Goal: Task Accomplishment & Management: Use online tool/utility

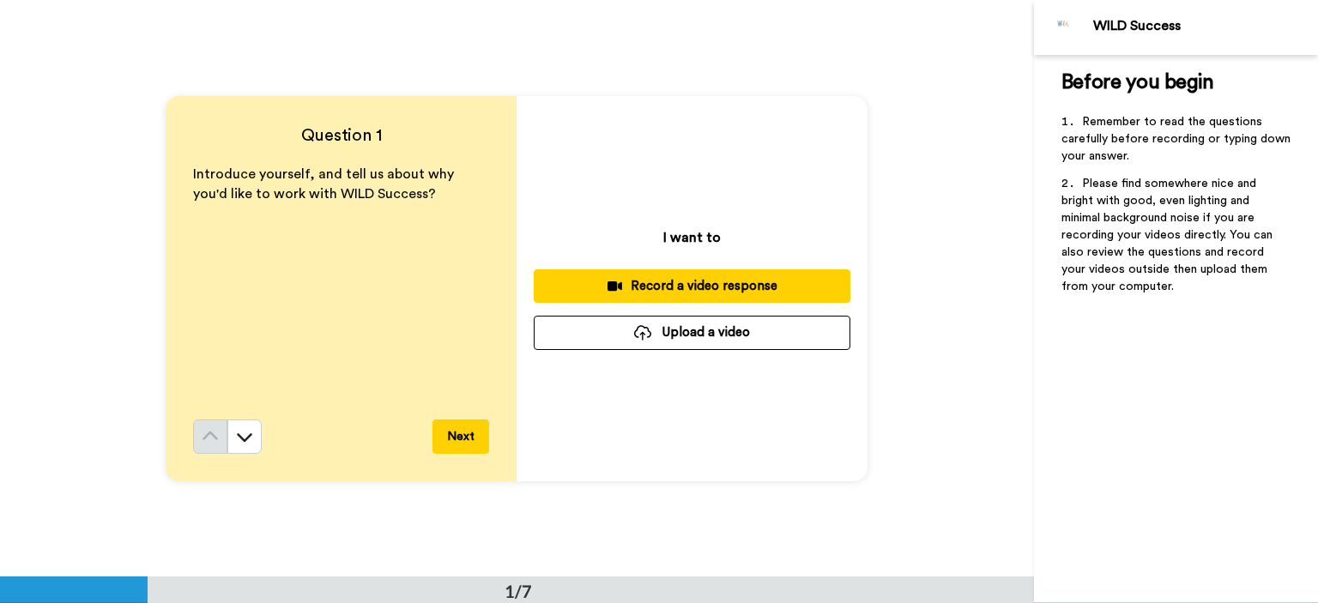
click at [655, 336] on button "Upload a video" at bounding box center [692, 332] width 317 height 33
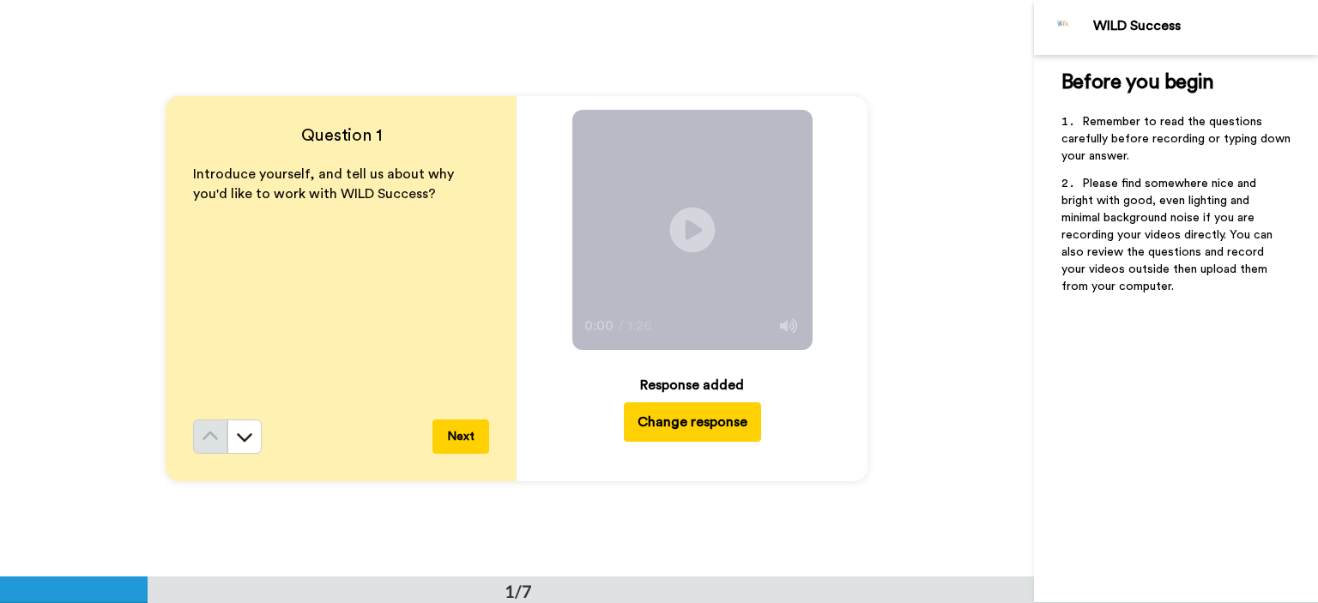
click at [686, 230] on icon "Play/Pause" at bounding box center [692, 230] width 45 height 82
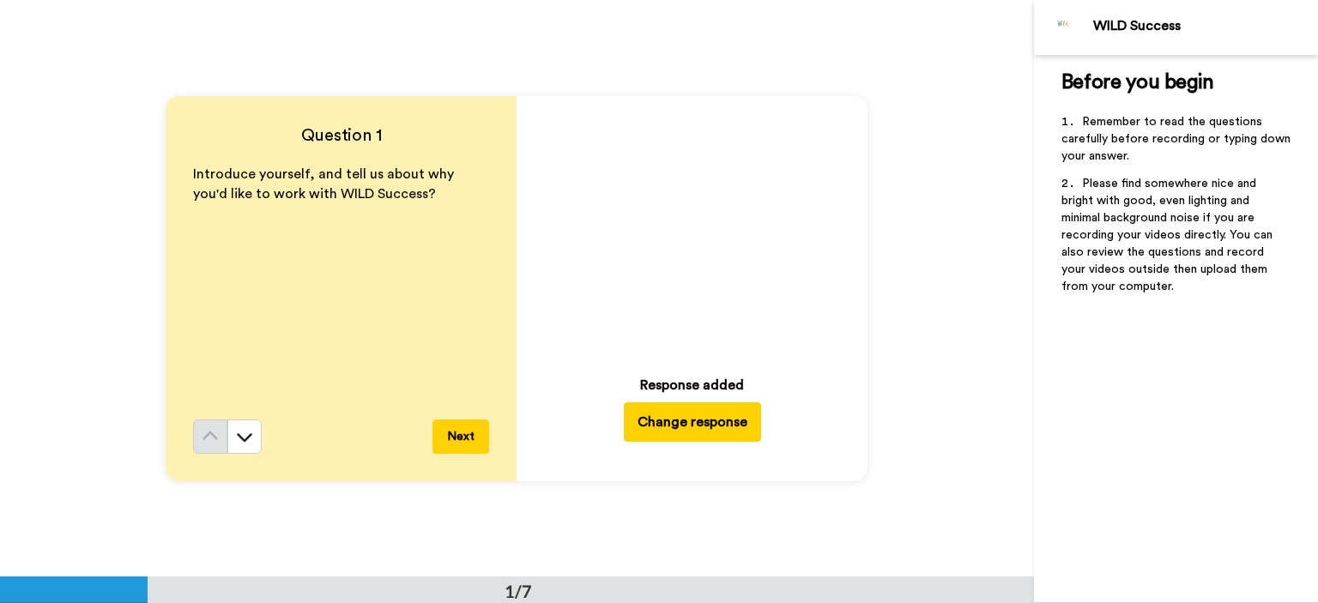
click at [463, 437] on button "Next" at bounding box center [460, 437] width 57 height 34
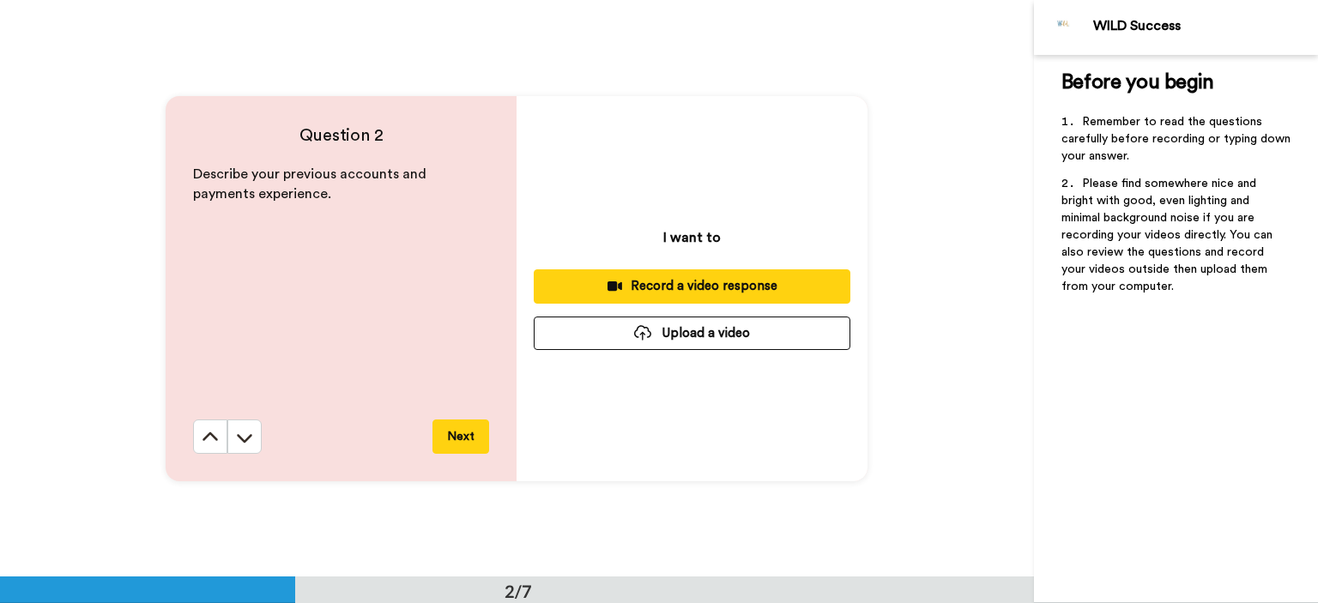
scroll to position [577, 0]
click at [244, 442] on icon at bounding box center [244, 437] width 17 height 17
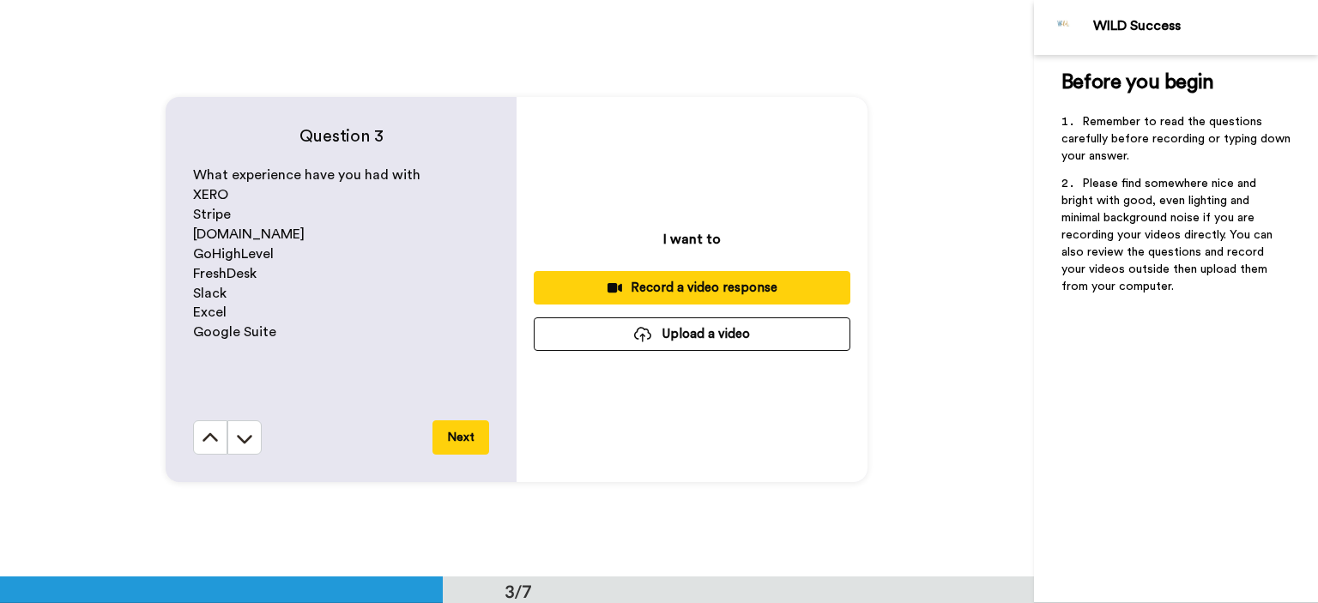
scroll to position [1155, 0]
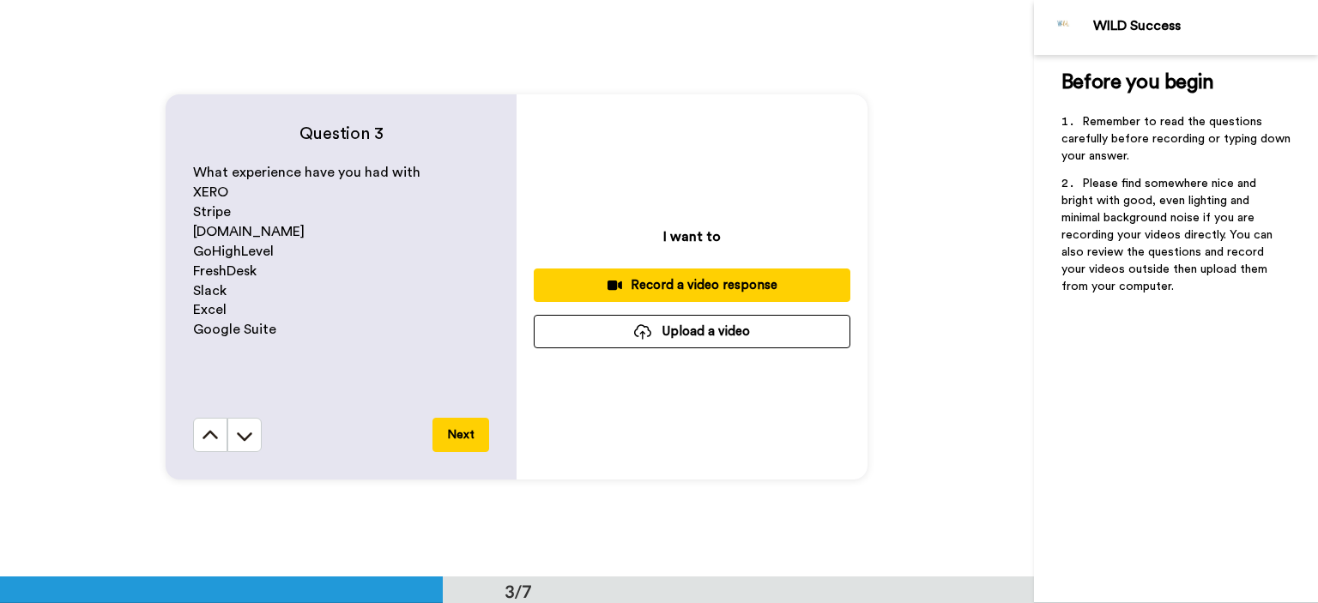
click at [244, 442] on icon at bounding box center [244, 435] width 17 height 17
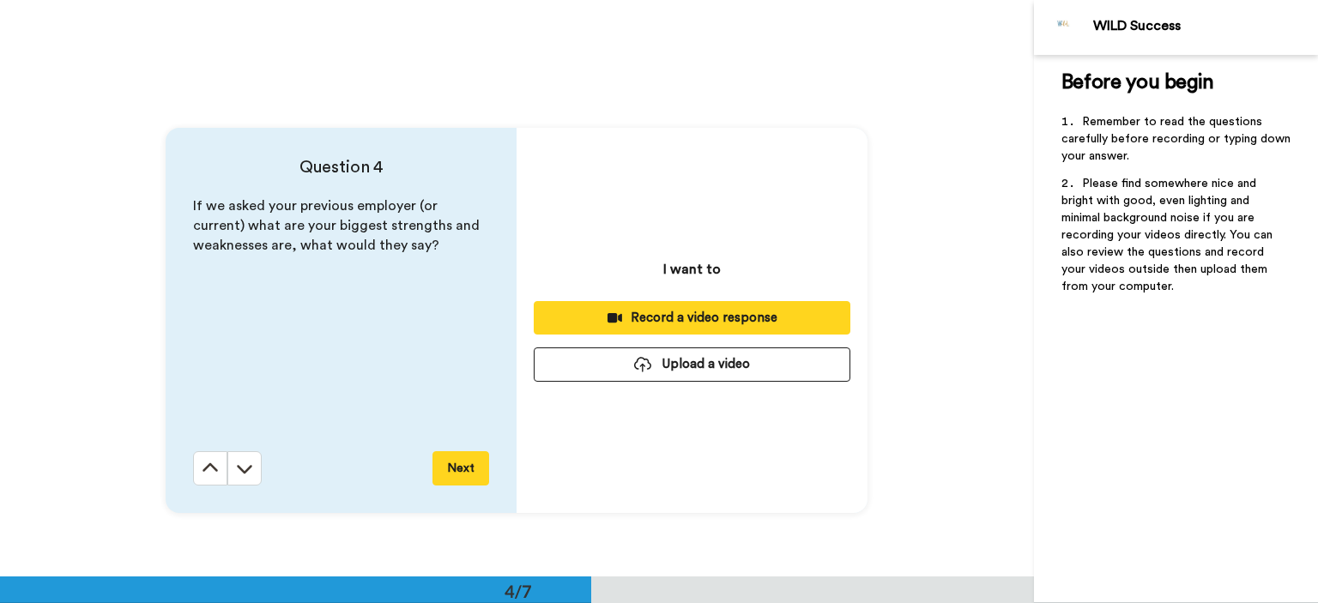
scroll to position [1731, 0]
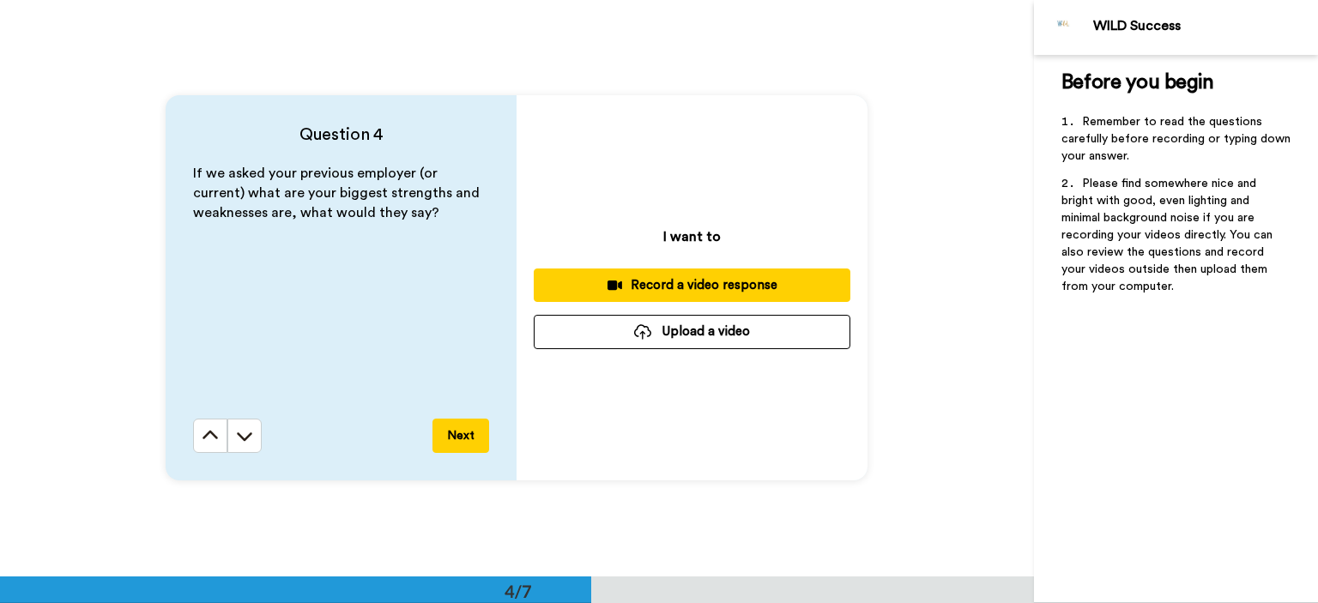
click at [244, 442] on icon at bounding box center [244, 435] width 17 height 17
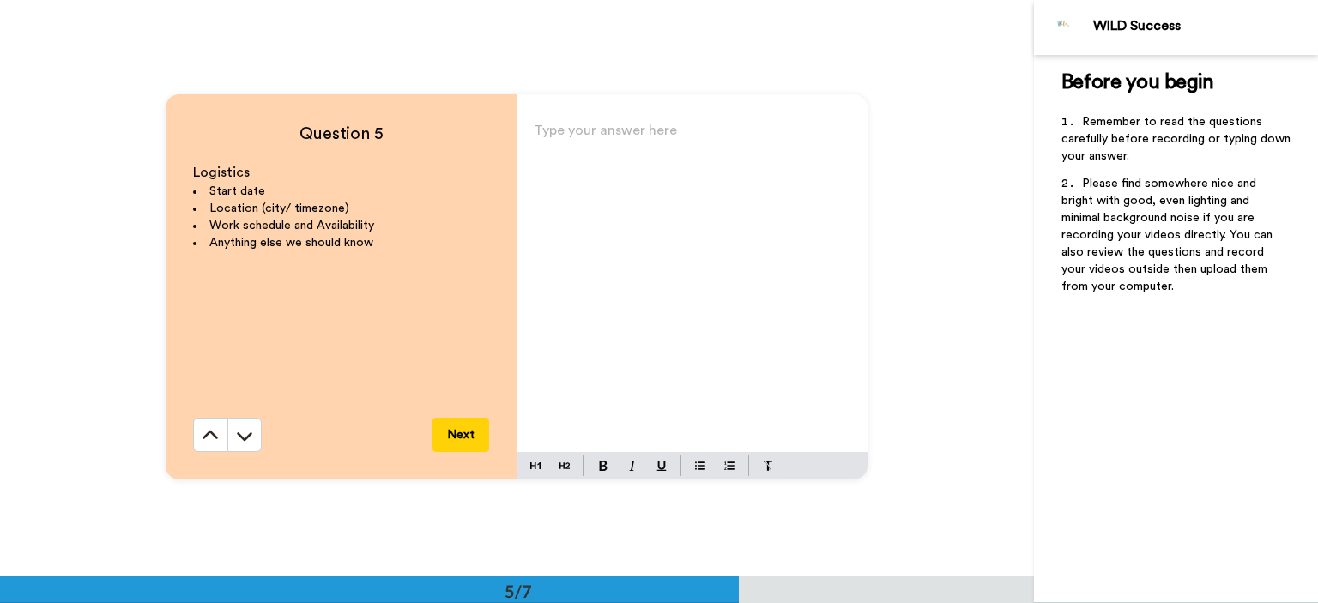
scroll to position [2309, 0]
click at [244, 442] on icon at bounding box center [244, 435] width 17 height 17
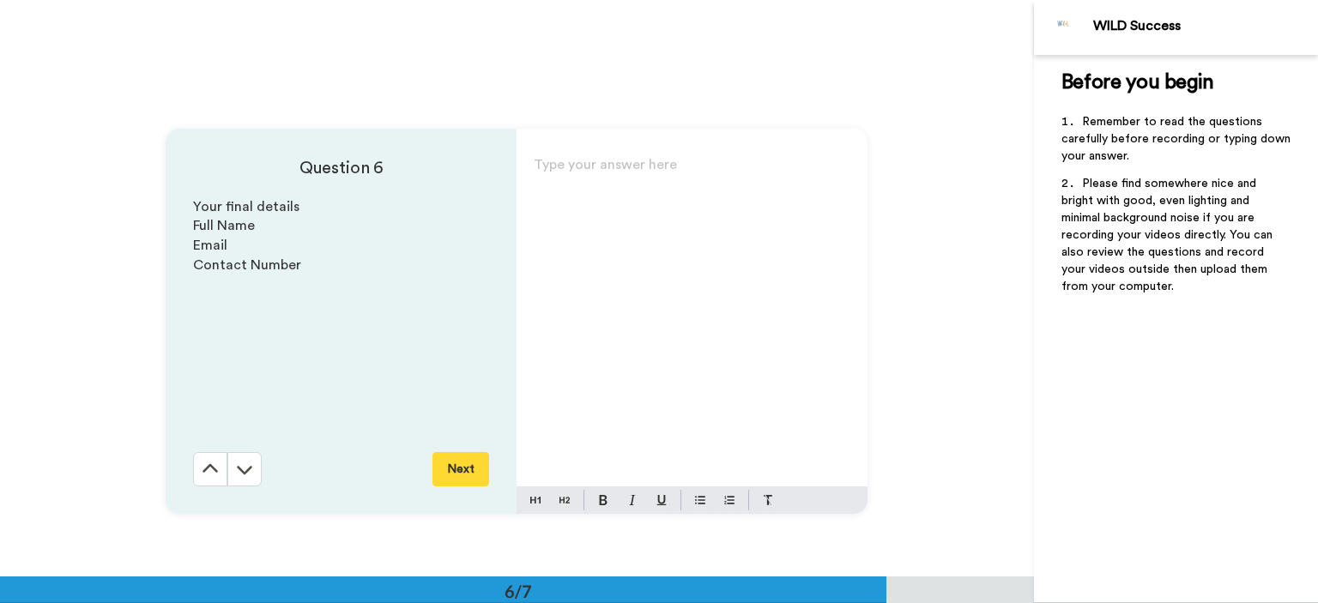
scroll to position [2885, 0]
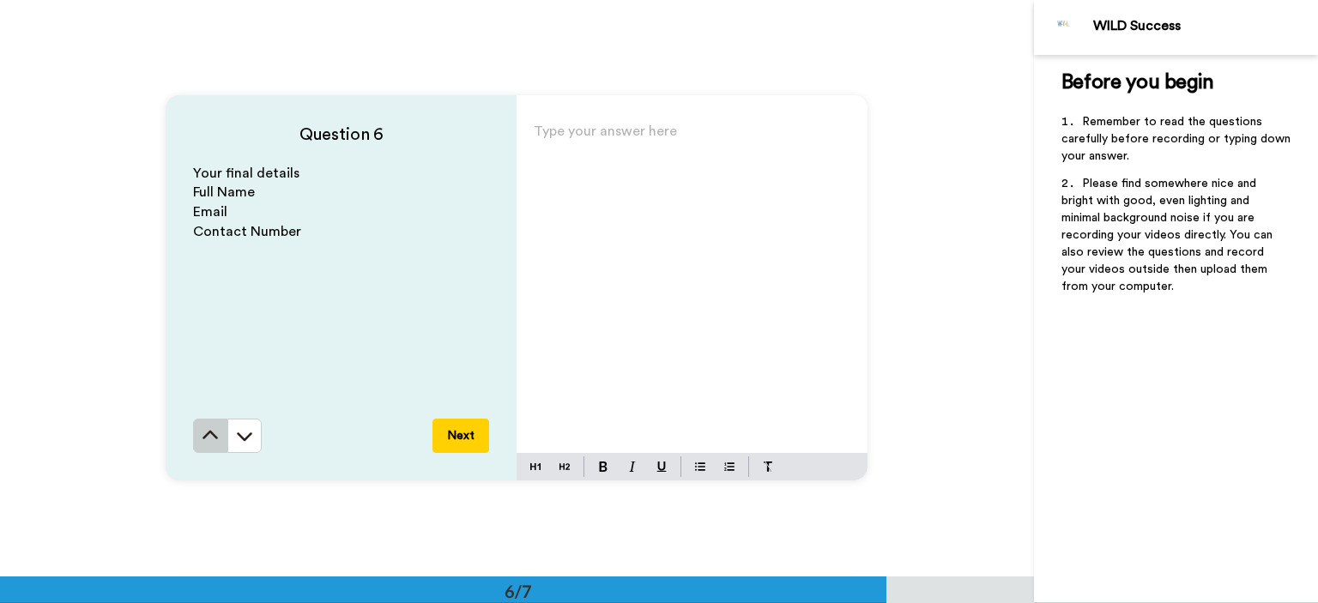
click at [202, 439] on icon at bounding box center [210, 435] width 17 height 17
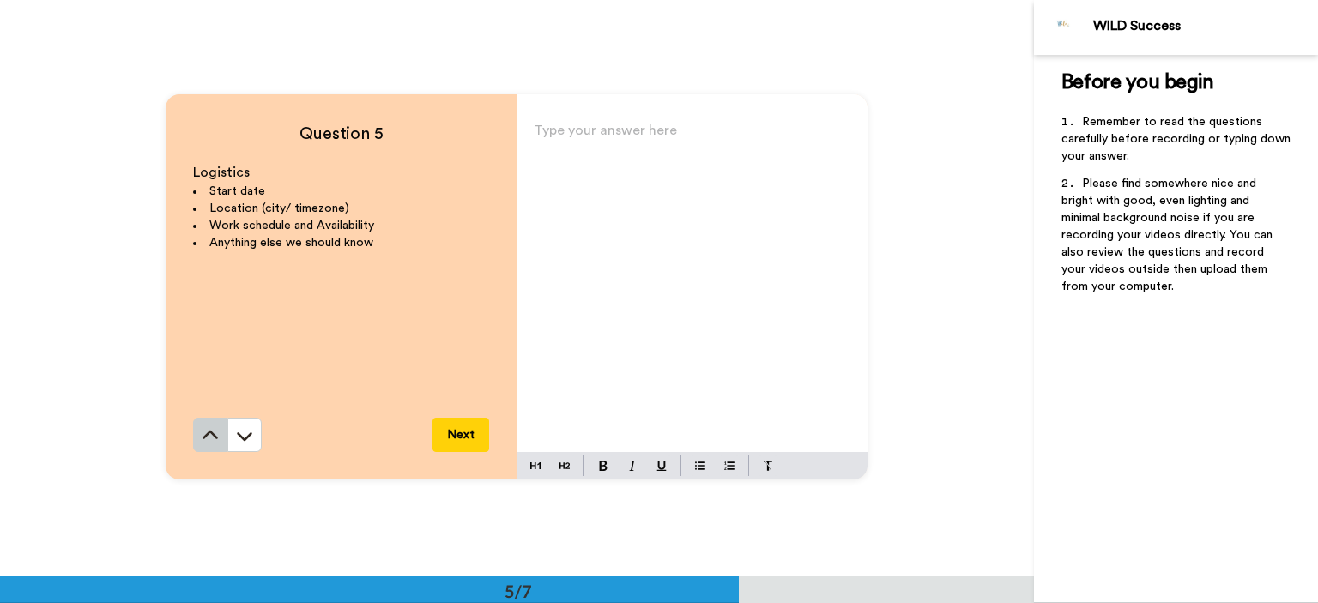
scroll to position [2309, 0]
click at [239, 436] on icon at bounding box center [244, 435] width 17 height 17
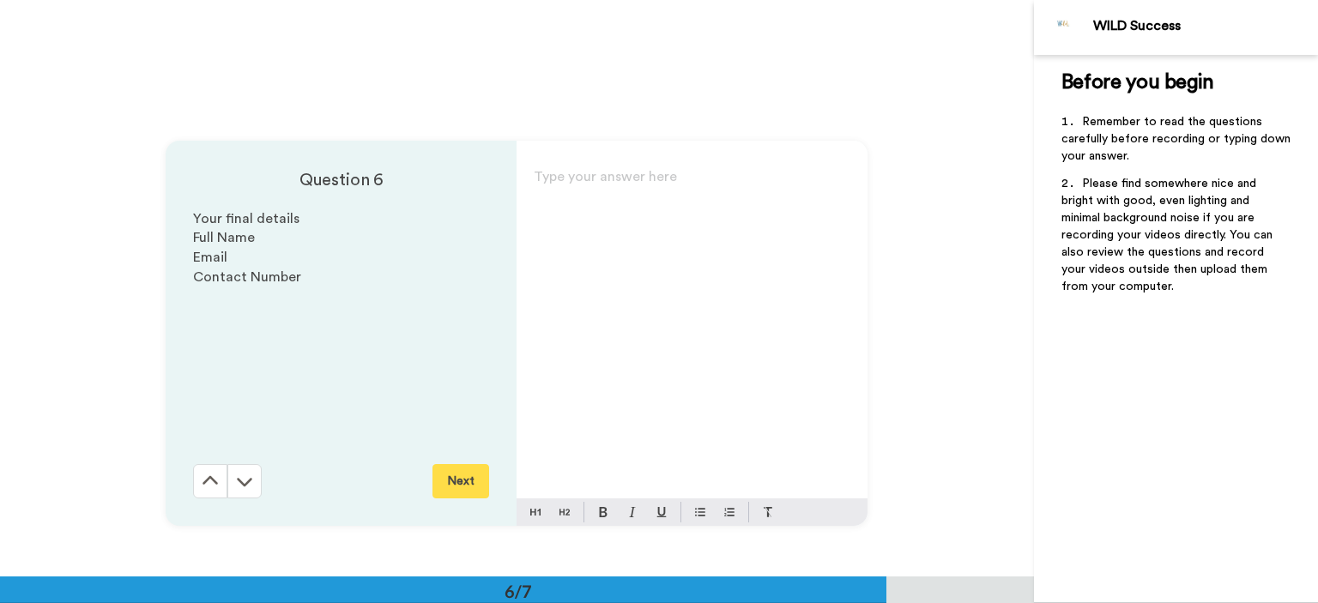
scroll to position [2885, 0]
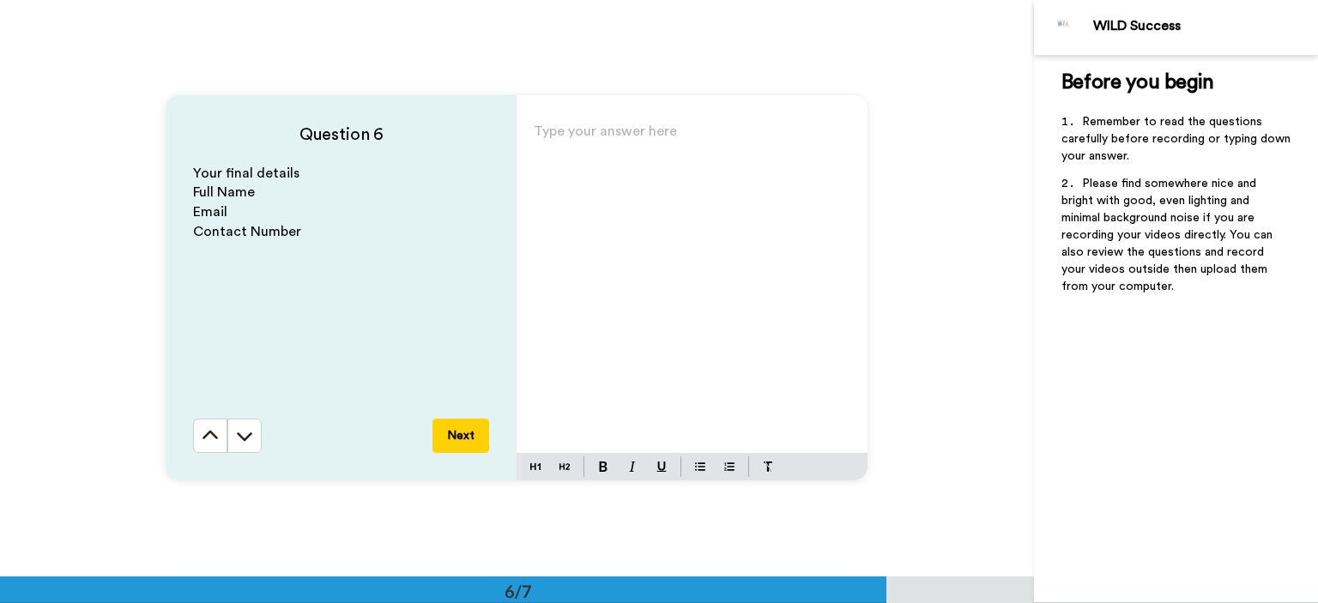
click at [239, 436] on icon at bounding box center [244, 435] width 17 height 17
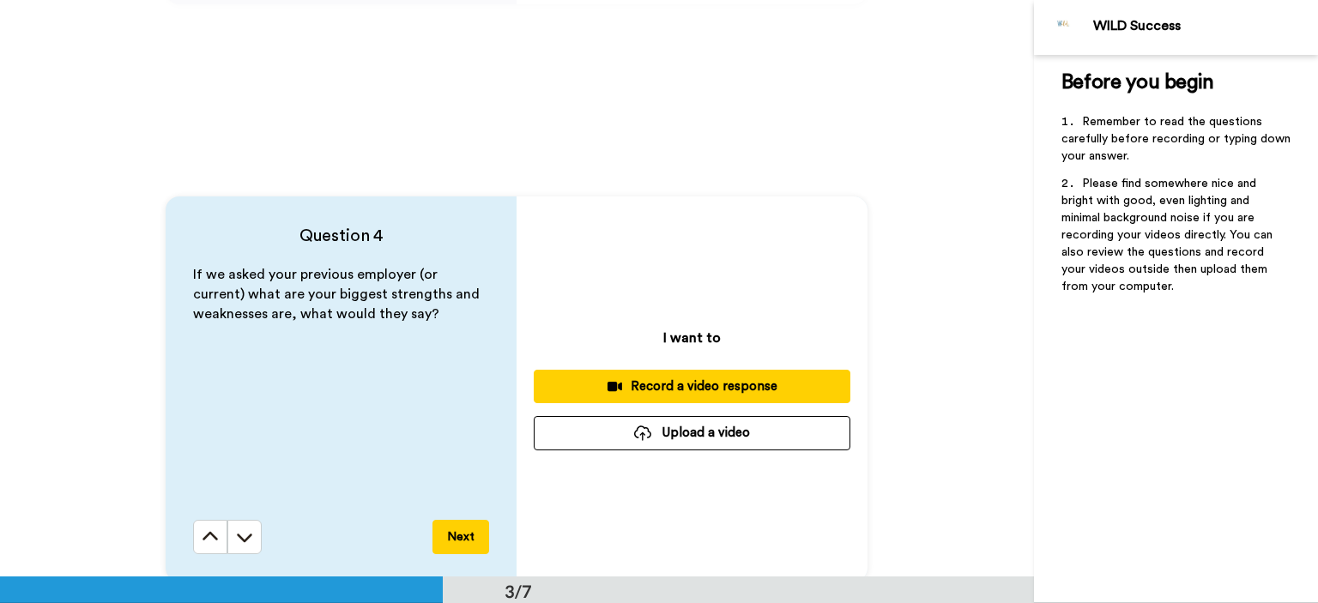
scroll to position [0, 0]
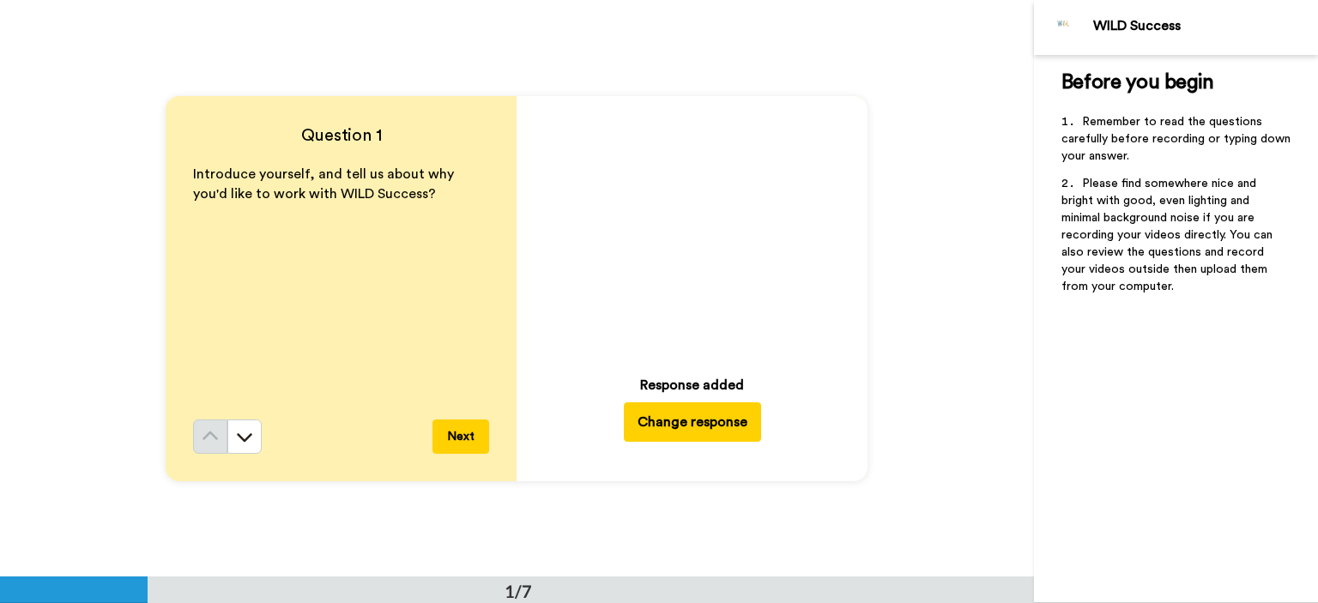
click at [674, 424] on button "Change response" at bounding box center [692, 421] width 137 height 39
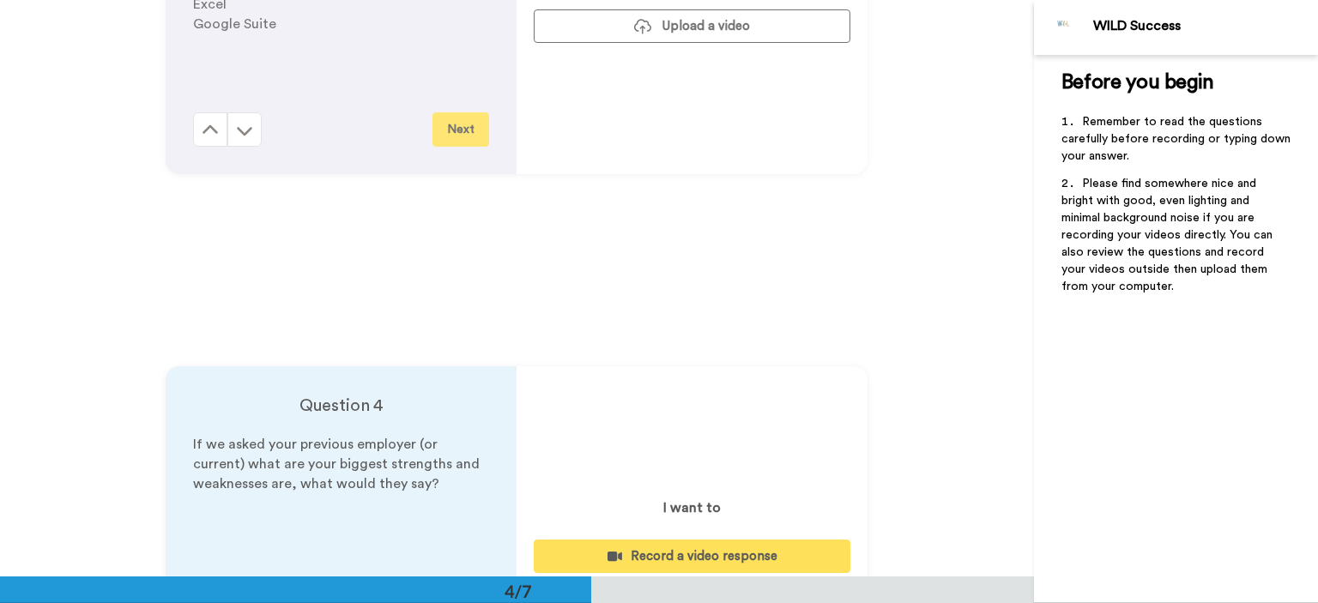
scroll to position [1630, 0]
